Goal: Task Accomplishment & Management: Manage account settings

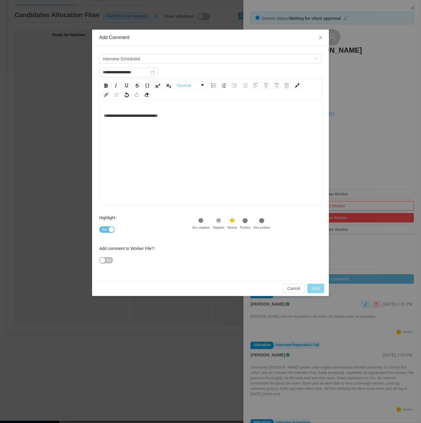
click at [312, 287] on button "Add" at bounding box center [315, 288] width 17 height 9
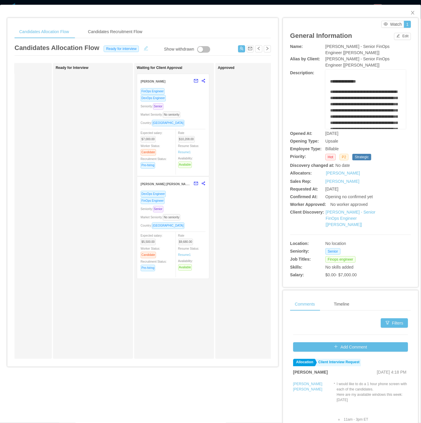
click at [143, 51] on button "button" at bounding box center [145, 48] width 9 height 6
click at [143, 48] on div "Ready for interview" at bounding box center [126, 48] width 50 height 7
click at [125, 100] on li "Waiting for client approval" at bounding box center [124, 96] width 50 height 9
click at [155, 49] on button "Save" at bounding box center [160, 48] width 16 height 7
click at [168, 30] on button "Update" at bounding box center [170, 32] width 18 height 7
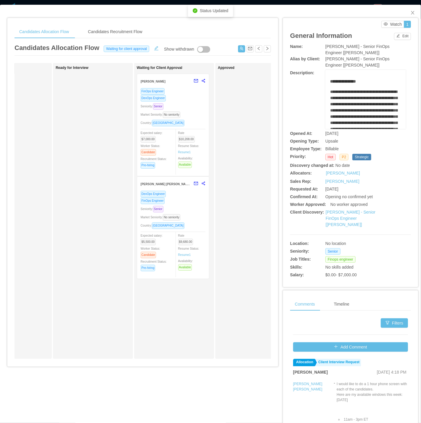
click at [185, 206] on div "Seniority: Senior" at bounding box center [172, 209] width 65 height 7
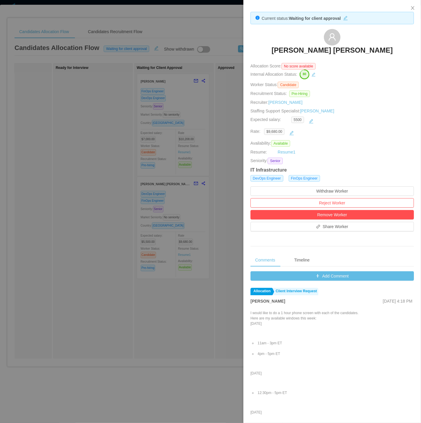
click at [180, 104] on div at bounding box center [210, 211] width 421 height 423
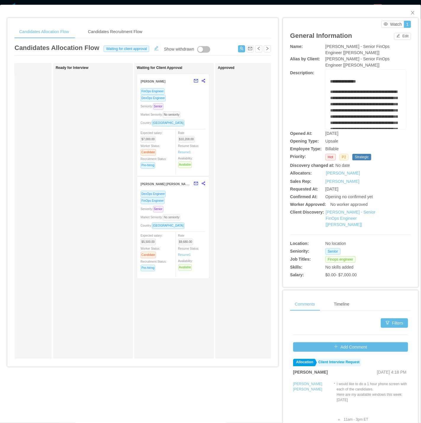
click at [179, 215] on span "No seniority" at bounding box center [171, 217] width 17 height 7
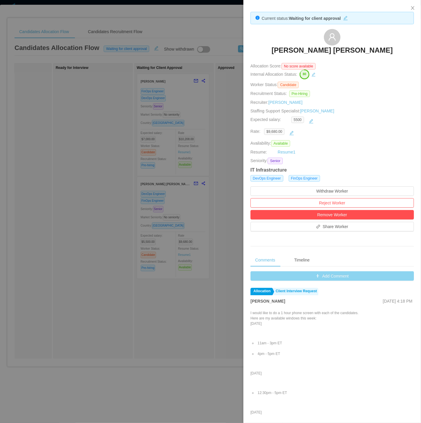
click at [314, 278] on button "Add Comment" at bounding box center [331, 275] width 163 height 9
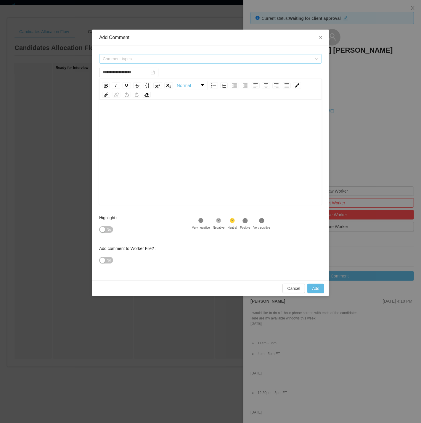
click at [146, 59] on span "Comment types" at bounding box center [207, 59] width 209 height 6
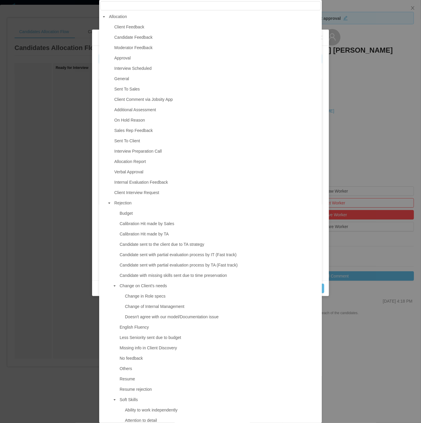
click at [140, 63] on ul "Client Feedback Candidate Feedback Moderator Feedback Approval Interview Schedu…" at bounding box center [210, 317] width 220 height 588
click at [143, 69] on span "Interview Scheduled" at bounding box center [132, 68] width 37 height 5
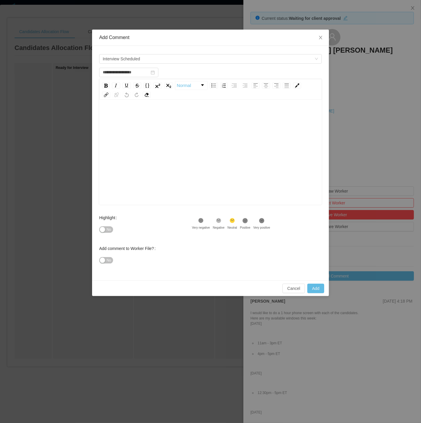
click at [130, 108] on div "rdw-wrapper" at bounding box center [210, 153] width 222 height 104
click at [128, 119] on div "rdw-editor" at bounding box center [210, 116] width 213 height 12
click at [108, 224] on div "No" at bounding box center [145, 230] width 93 height 12
click at [107, 231] on span "No" at bounding box center [108, 230] width 4 height 6
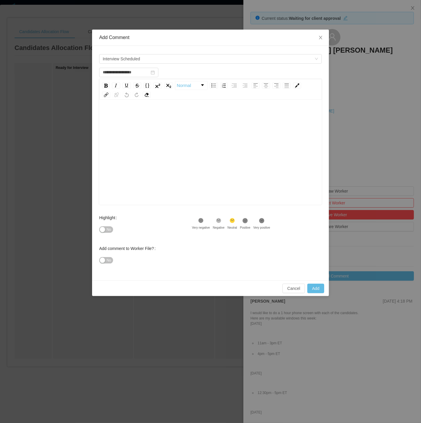
type input "**********"
click at [132, 114] on div "rdw-editor" at bounding box center [210, 116] width 213 height 12
type input "**********"
click at [314, 287] on button "Add" at bounding box center [315, 288] width 17 height 9
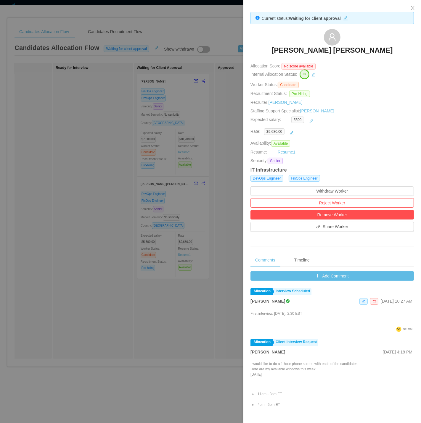
click at [191, 66] on div at bounding box center [210, 211] width 421 height 423
